Goal: Task Accomplishment & Management: Manage account settings

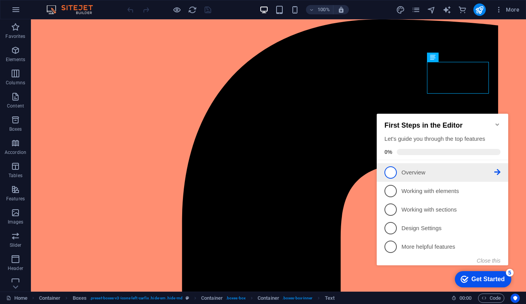
click at [394, 170] on span "1" at bounding box center [390, 172] width 12 height 12
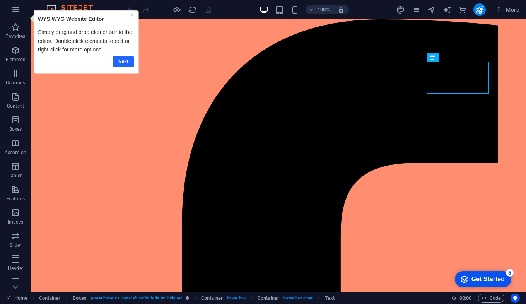
click at [122, 60] on link "Next" at bounding box center [123, 61] width 21 height 11
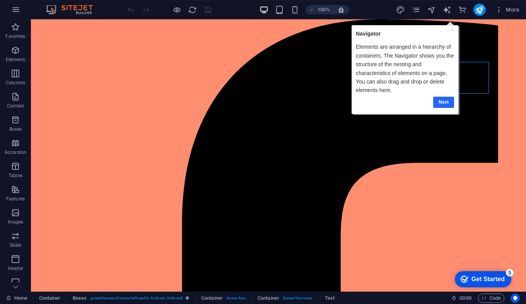
click at [441, 101] on link "Next" at bounding box center [443, 101] width 21 height 11
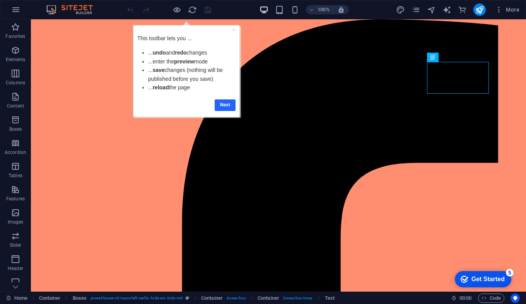
click at [222, 104] on link "Next" at bounding box center [225, 104] width 21 height 11
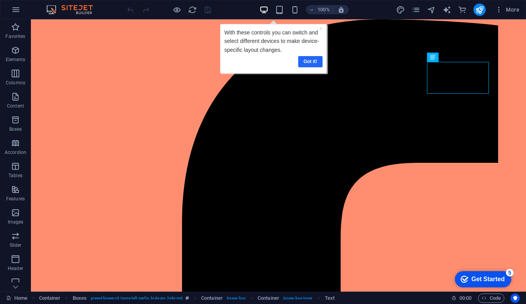
click at [309, 58] on link "Got it!" at bounding box center [310, 61] width 24 height 11
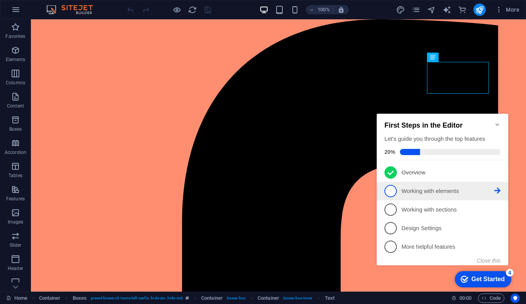
click at [392, 190] on span "2" at bounding box center [390, 191] width 12 height 12
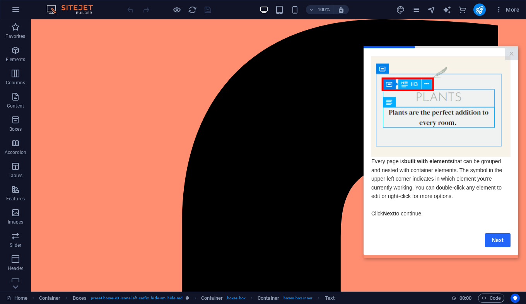
click at [507, 241] on link "Next" at bounding box center [498, 240] width 26 height 14
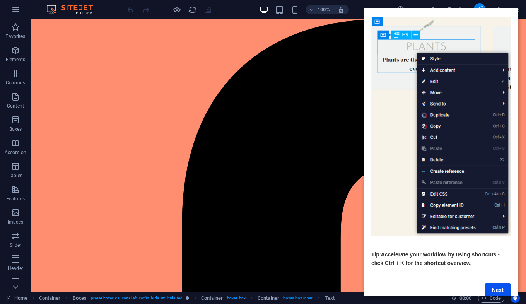
scroll to position [39, 0]
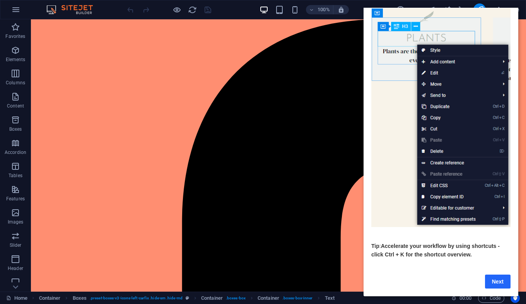
click at [494, 281] on link "Next" at bounding box center [498, 282] width 26 height 14
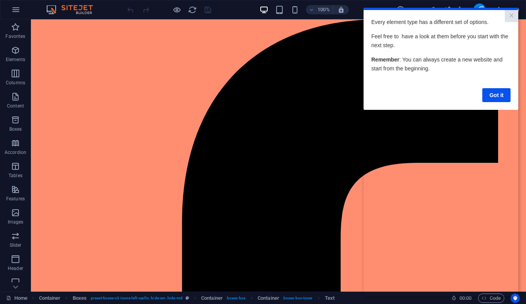
scroll to position [0, 0]
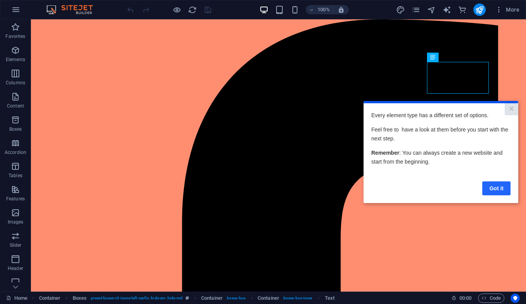
click at [494, 184] on link "Got it" at bounding box center [496, 188] width 28 height 14
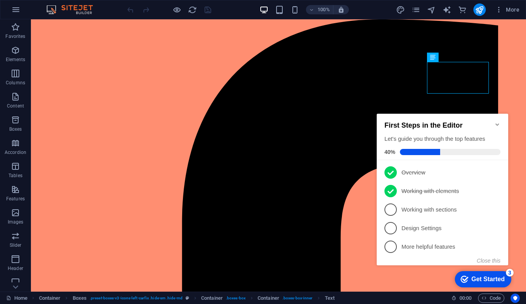
click at [494, 121] on icon "Minimize checklist" at bounding box center [497, 124] width 6 height 6
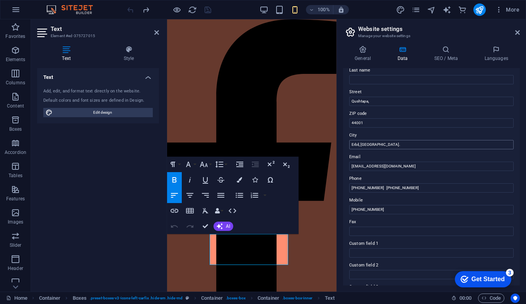
scroll to position [116, 0]
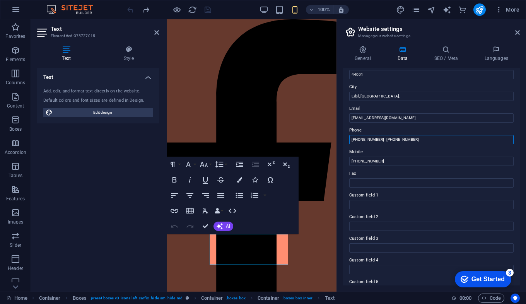
drag, startPoint x: 434, startPoint y: 139, endPoint x: 414, endPoint y: 138, distance: 20.2
click at [414, 138] on input "+964 750 329 9490 +964 750 449 1043" at bounding box center [431, 139] width 164 height 9
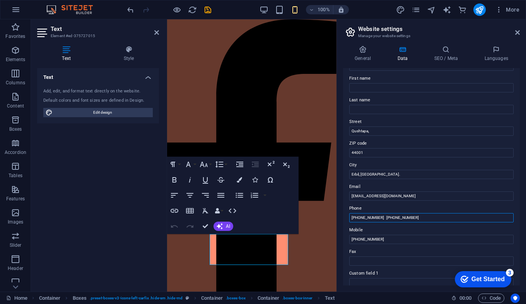
scroll to position [0, 0]
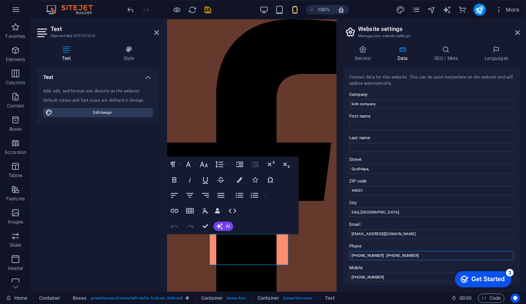
type input "[PHONE_NUMBER] [PHONE_NUMBER]"
drag, startPoint x: 351, startPoint y: 15, endPoint x: 519, endPoint y: 34, distance: 168.5
click at [519, 34] on icon at bounding box center [517, 32] width 5 height 6
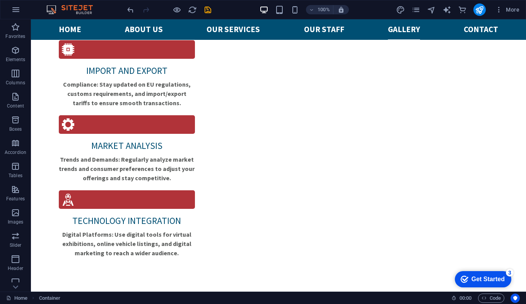
scroll to position [1879, 0]
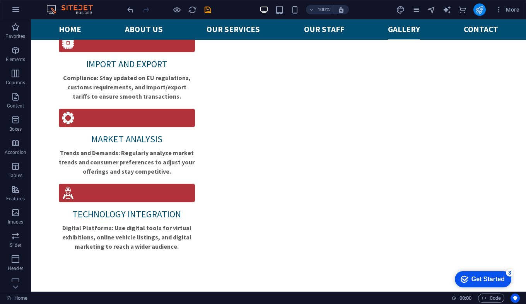
click at [479, 13] on icon "publish" at bounding box center [479, 9] width 9 height 9
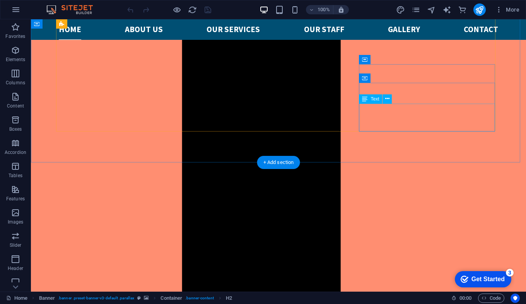
scroll to position [658, 0]
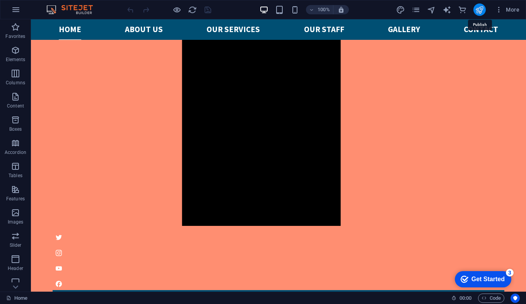
click at [481, 12] on icon "publish" at bounding box center [479, 9] width 9 height 9
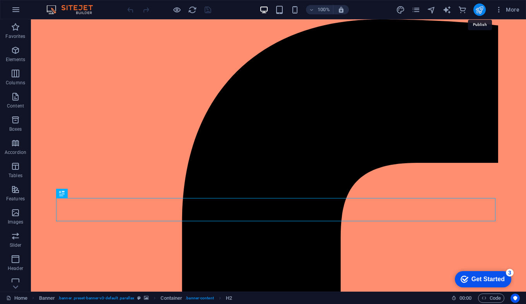
click at [483, 7] on icon "publish" at bounding box center [479, 9] width 9 height 9
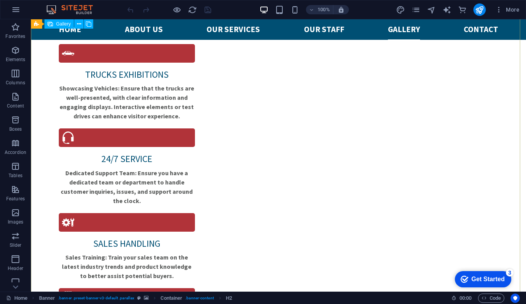
scroll to position [1879, 0]
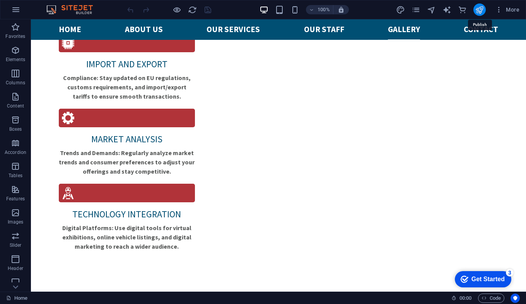
click at [482, 10] on icon "publish" at bounding box center [479, 9] width 9 height 9
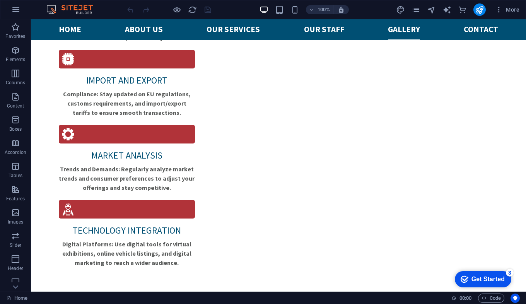
scroll to position [1879, 0]
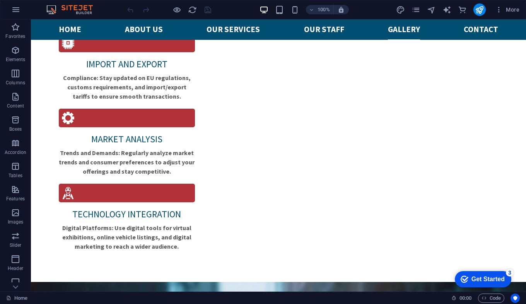
drag, startPoint x: 524, startPoint y: 261, endPoint x: 89, endPoint y: 32, distance: 491.0
click at [485, 280] on div "Get Started" at bounding box center [487, 279] width 33 height 7
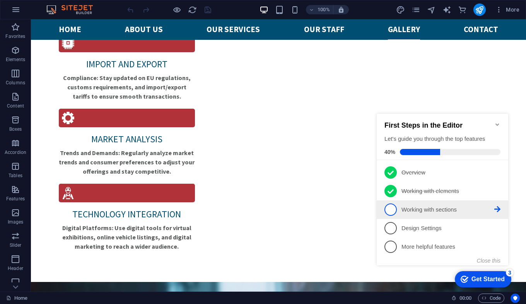
click at [392, 206] on span "3" at bounding box center [390, 209] width 12 height 12
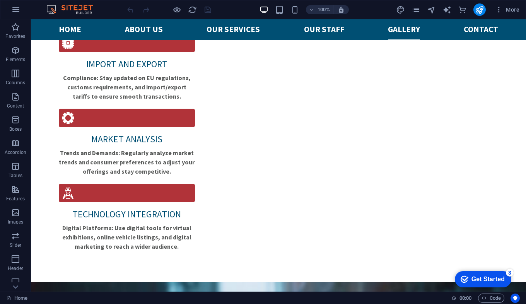
scroll to position [0, 0]
click at [464, 280] on icon "checkmark" at bounding box center [465, 279] width 8 height 8
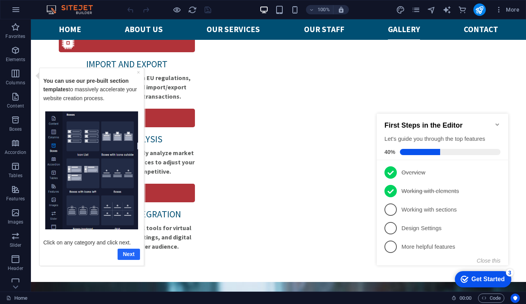
click at [129, 253] on link "Next" at bounding box center [129, 253] width 22 height 11
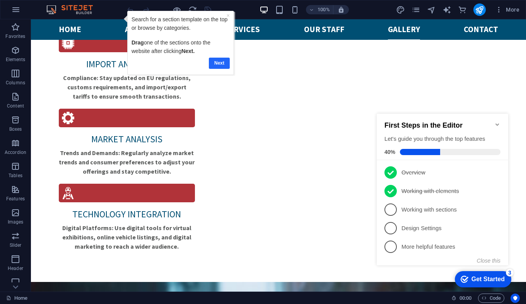
click at [220, 58] on link "Next" at bounding box center [218, 63] width 21 height 11
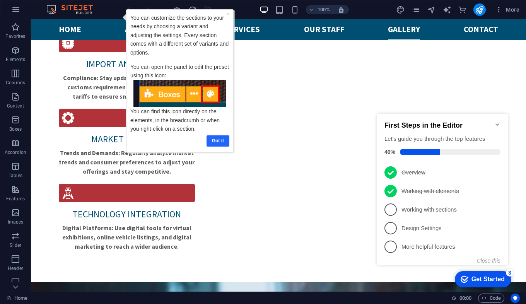
drag, startPoint x: 222, startPoint y: 142, endPoint x: 311, endPoint y: 132, distance: 90.0
click at [222, 142] on link "Got it" at bounding box center [218, 140] width 23 height 11
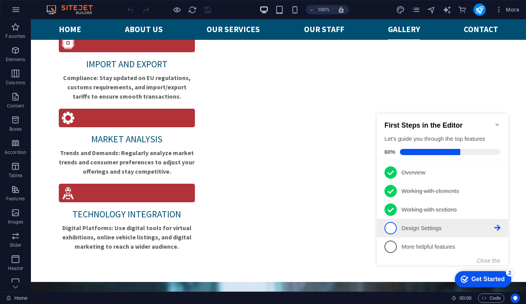
click at [393, 225] on span "4" at bounding box center [390, 228] width 12 height 12
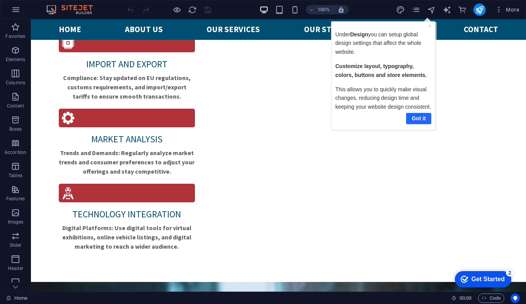
click at [422, 117] on link "Got it" at bounding box center [418, 118] width 25 height 11
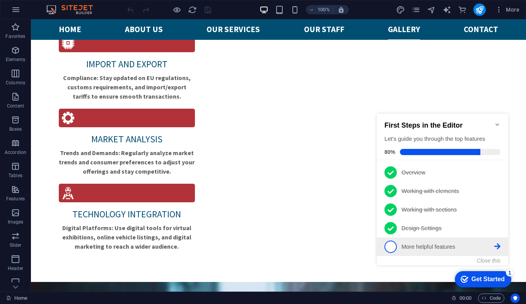
click at [392, 244] on span "5" at bounding box center [390, 247] width 12 height 12
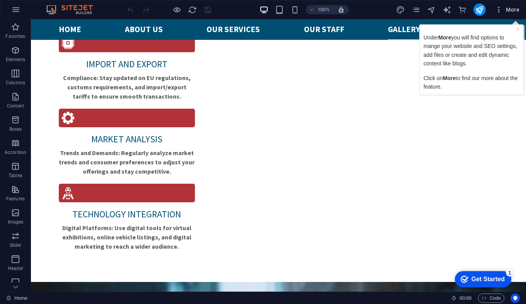
click at [512, 10] on span "More" at bounding box center [507, 10] width 24 height 8
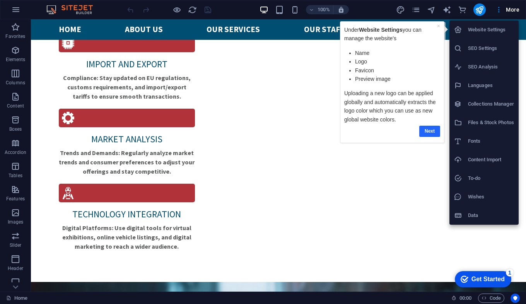
click at [425, 129] on link "Next" at bounding box center [429, 131] width 21 height 11
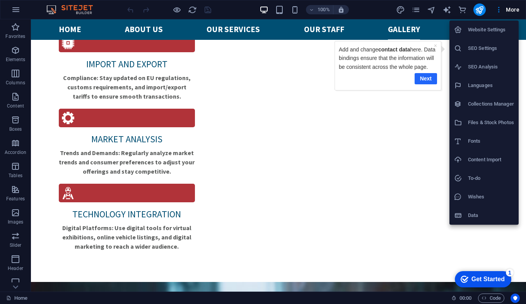
click at [426, 84] on link "Next" at bounding box center [426, 78] width 22 height 11
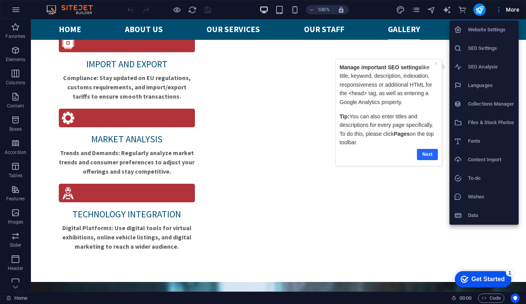
click at [428, 155] on link "Next" at bounding box center [427, 154] width 21 height 11
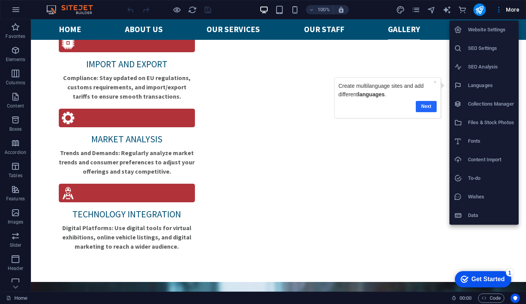
click at [426, 108] on link "Next" at bounding box center [426, 106] width 21 height 11
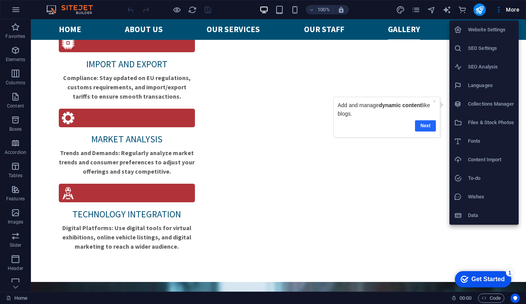
click at [426, 124] on link "Next" at bounding box center [425, 125] width 21 height 11
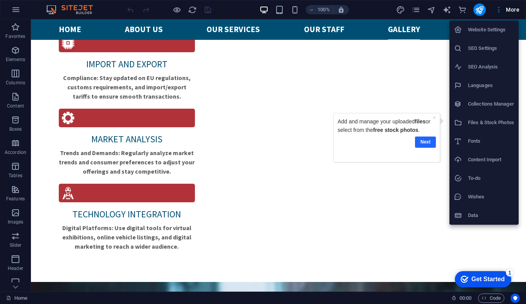
click at [426, 141] on link "Next" at bounding box center [425, 142] width 21 height 11
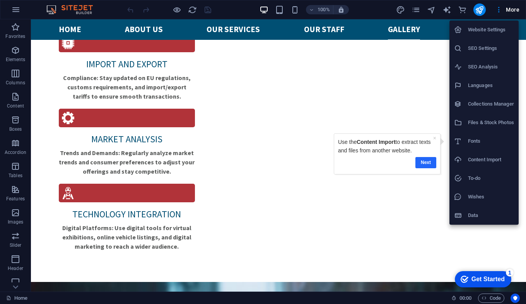
click at [427, 159] on link "Next" at bounding box center [425, 162] width 21 height 11
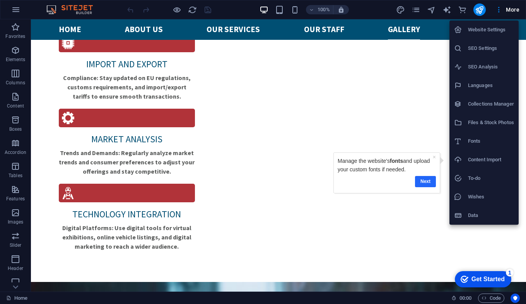
click at [427, 177] on link "Next" at bounding box center [425, 181] width 21 height 11
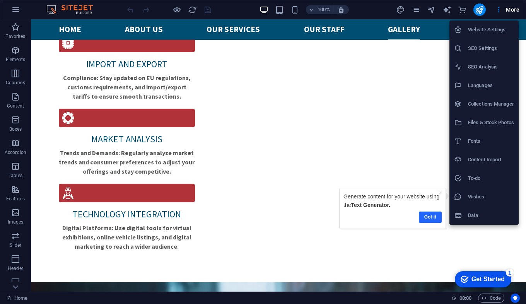
click at [429, 217] on link "Got it" at bounding box center [430, 217] width 23 height 11
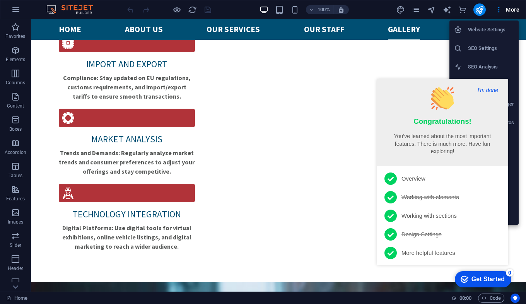
click at [480, 89] on button "I'm done" at bounding box center [487, 90] width 25 height 7
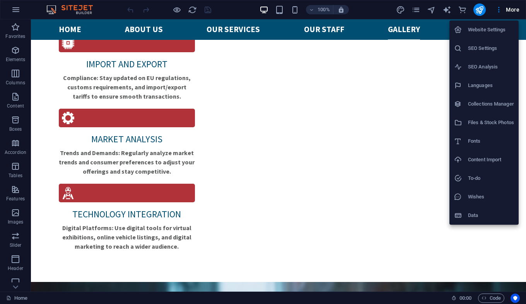
click at [486, 28] on h6 "Website Settings" at bounding box center [491, 29] width 46 height 9
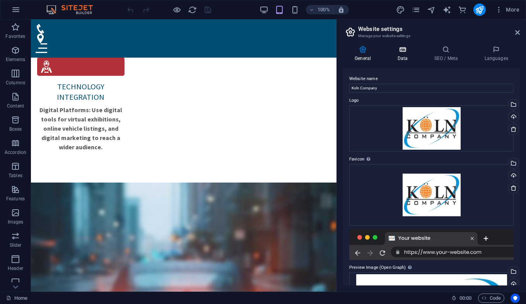
click at [400, 48] on icon at bounding box center [403, 50] width 34 height 8
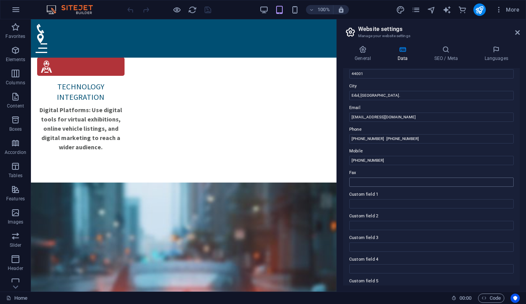
scroll to position [77, 0]
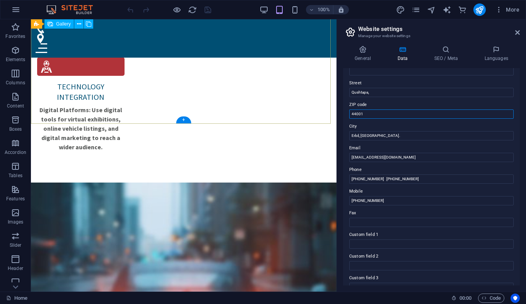
drag, startPoint x: 399, startPoint y: 135, endPoint x: 330, endPoint y: 114, distance: 72.8
click at [373, 111] on input "44001" at bounding box center [431, 113] width 164 height 9
type input "4"
click at [480, 12] on icon "publish" at bounding box center [479, 9] width 9 height 9
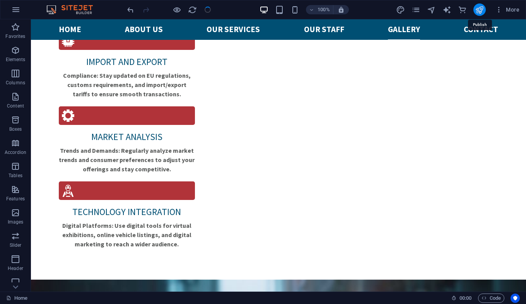
scroll to position [1879, 0]
